Goal: Navigation & Orientation: Go to known website

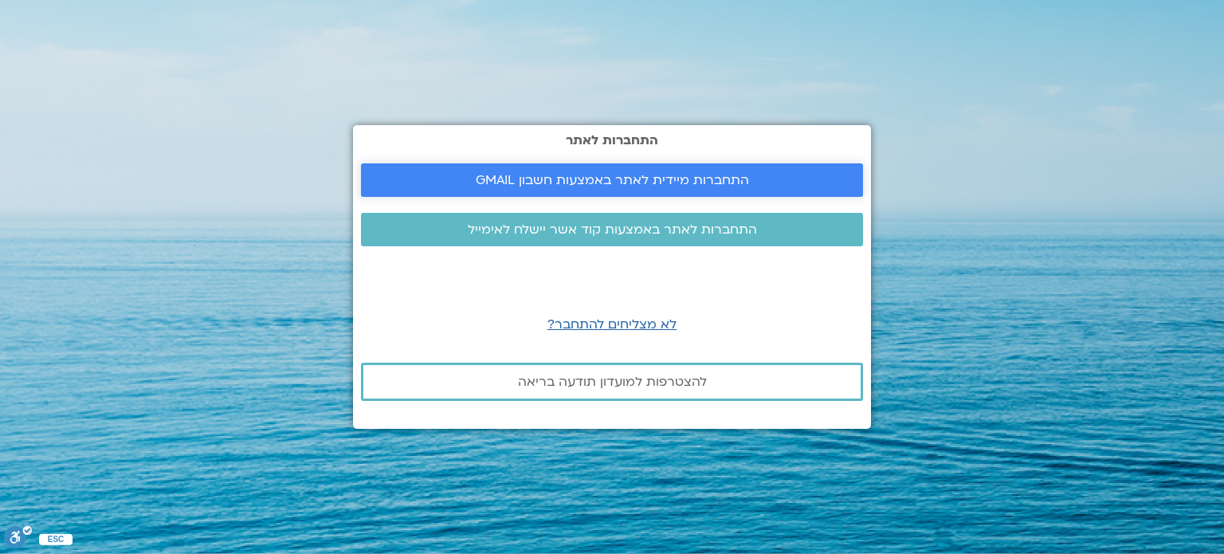
drag, startPoint x: 0, startPoint y: 0, endPoint x: 388, endPoint y: 184, distance: 429.4
click at [388, 184] on span "התחברות מיידית לאתר באמצעות חשבון GMAIL" at bounding box center [612, 180] width 464 height 14
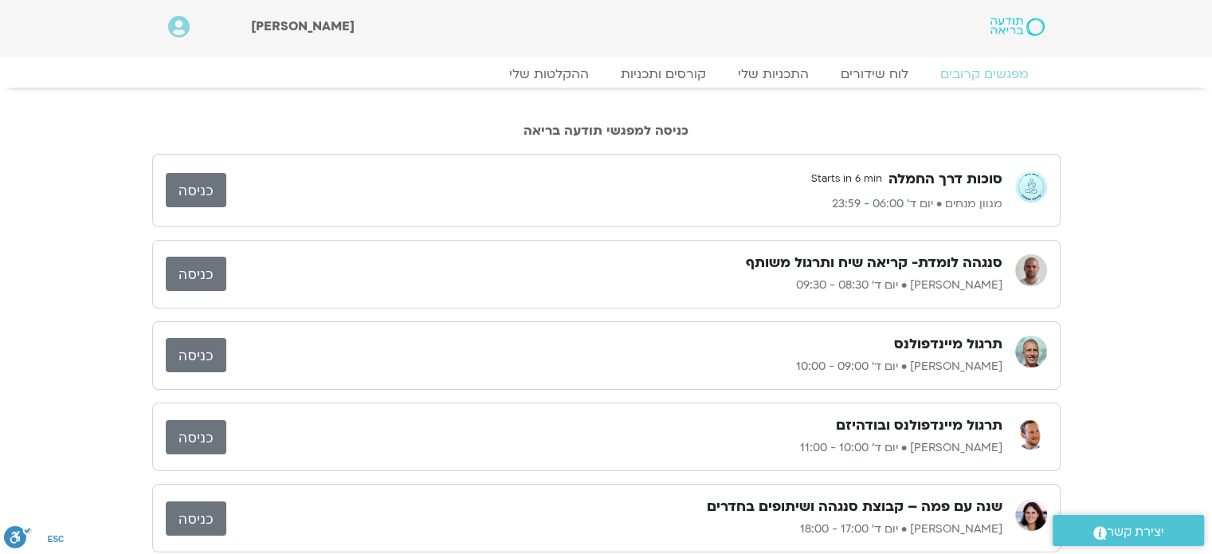
click at [198, 353] on link "כניסה" at bounding box center [196, 355] width 61 height 34
